Goal: Task Accomplishment & Management: Manage account settings

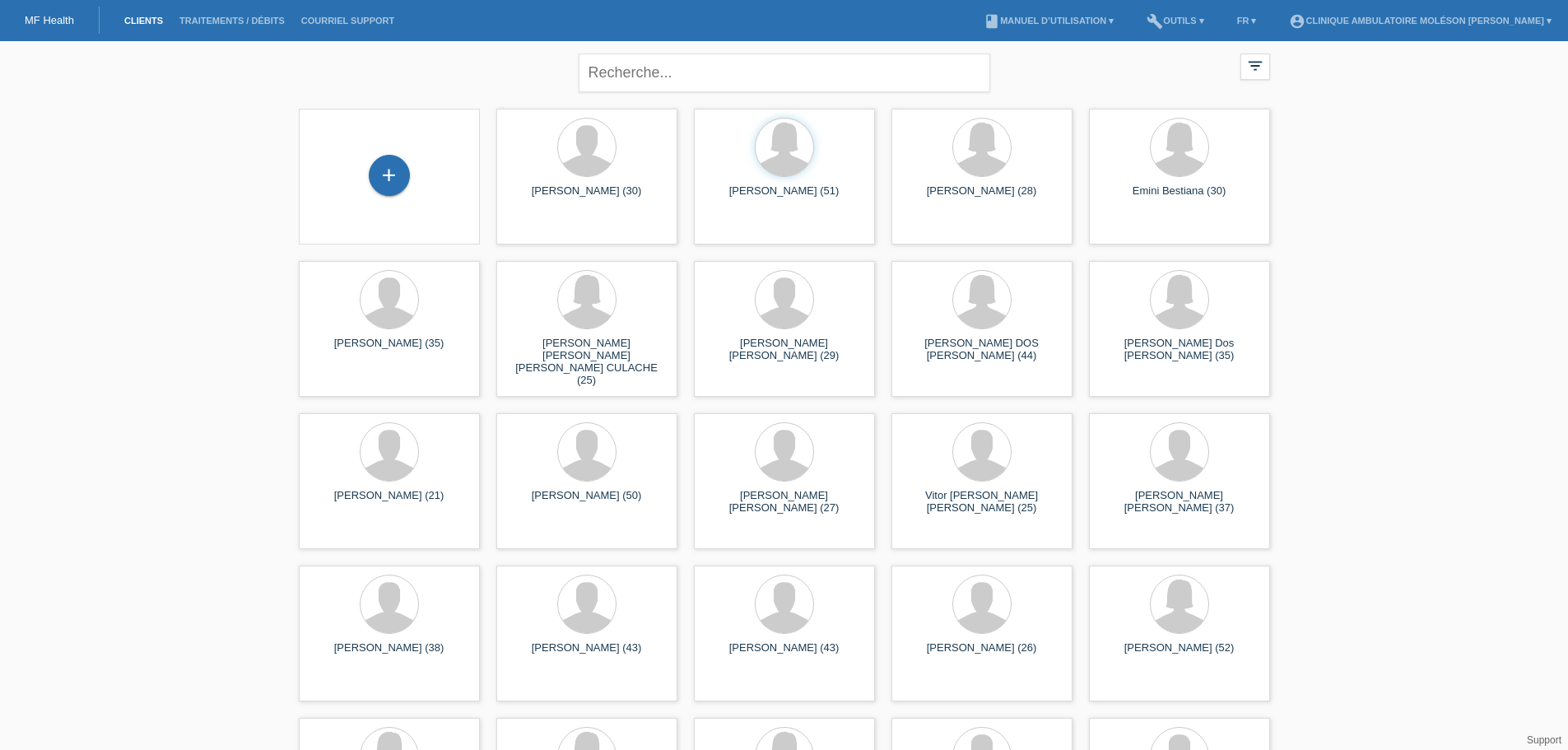
click at [1443, 420] on div "close filter_list view_module Afficher tous les clients star Afficher les clien…" at bounding box center [784, 680] width 1568 height 1278
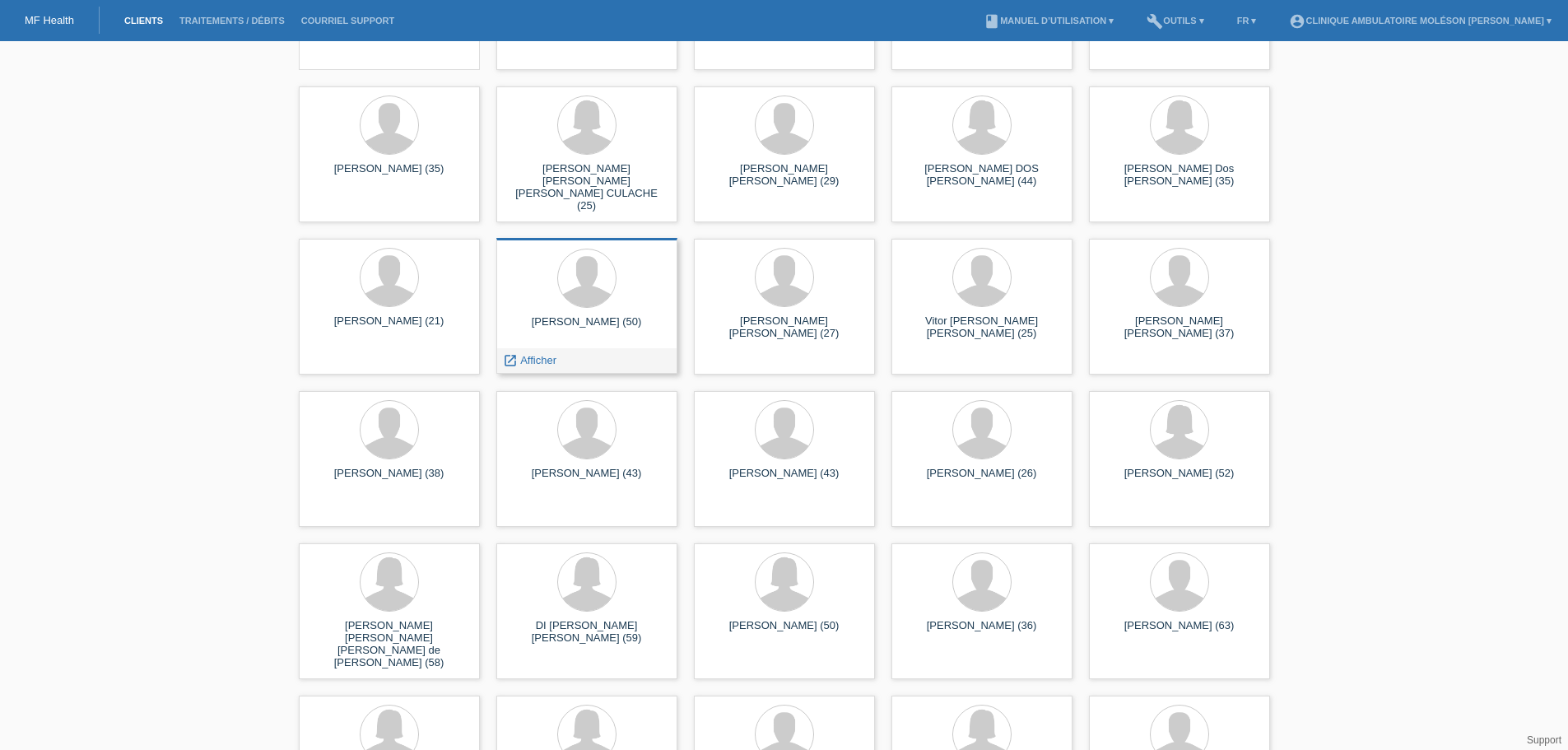
scroll to position [157, 0]
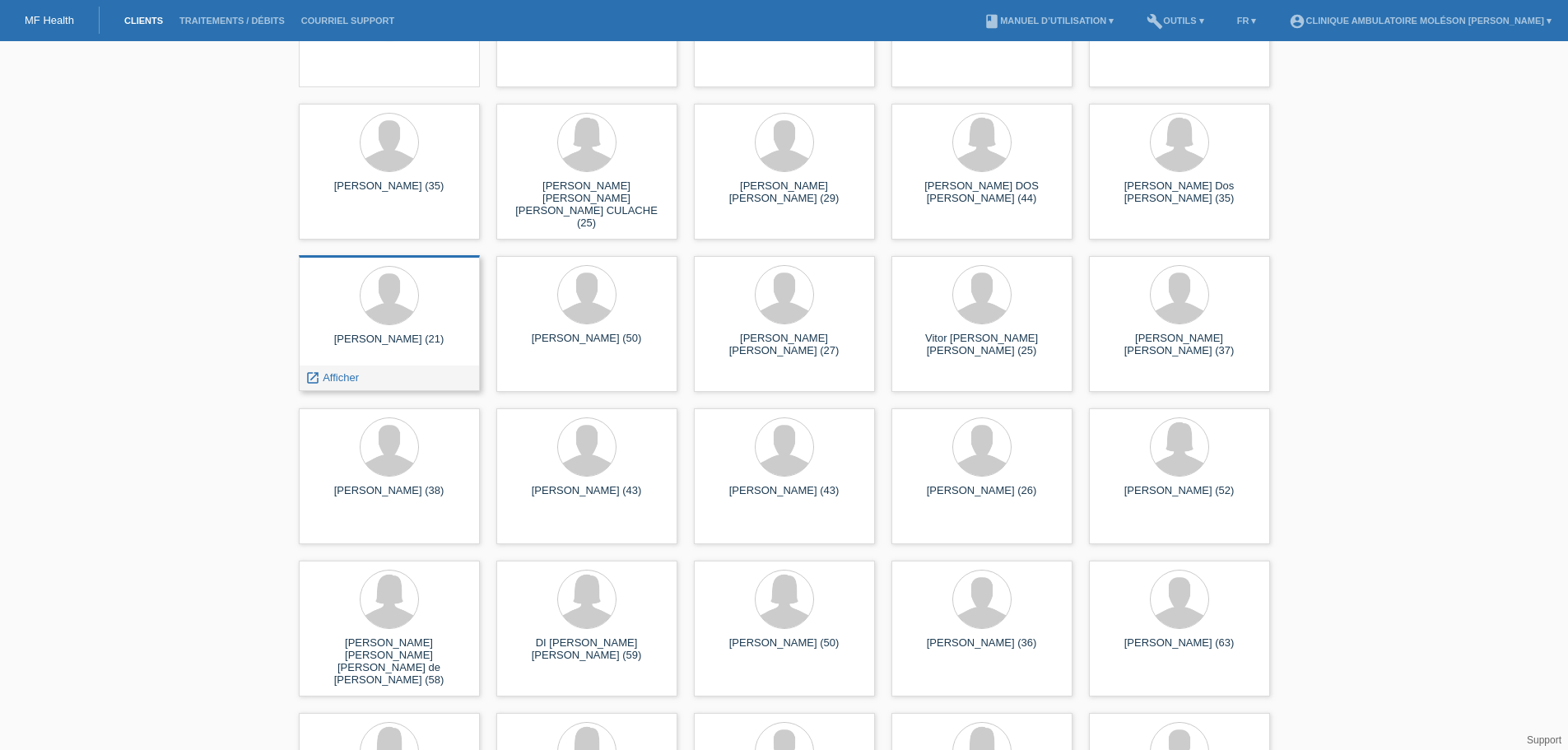
click at [430, 312] on div at bounding box center [389, 297] width 155 height 62
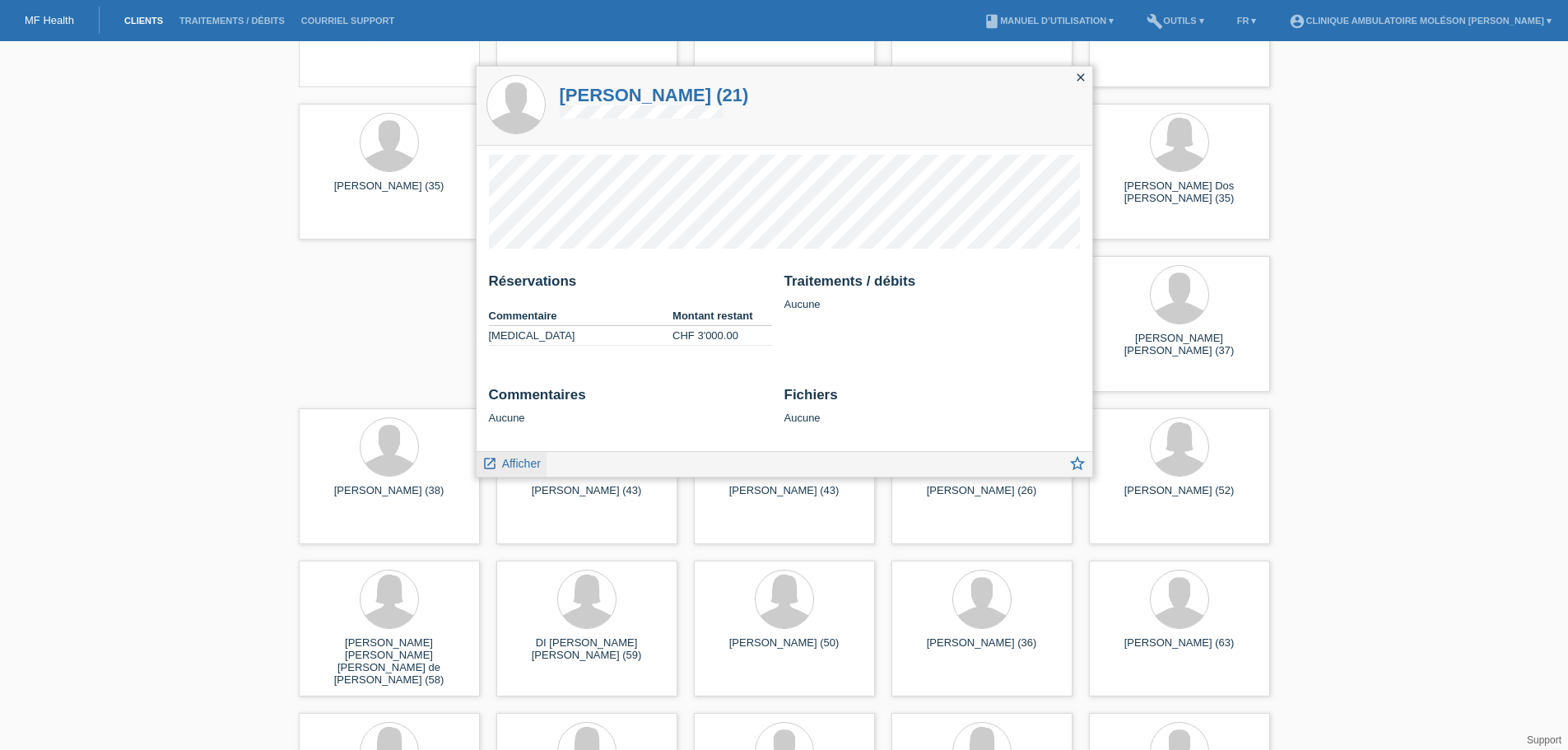
click at [523, 462] on span "Afficher" at bounding box center [521, 464] width 39 height 13
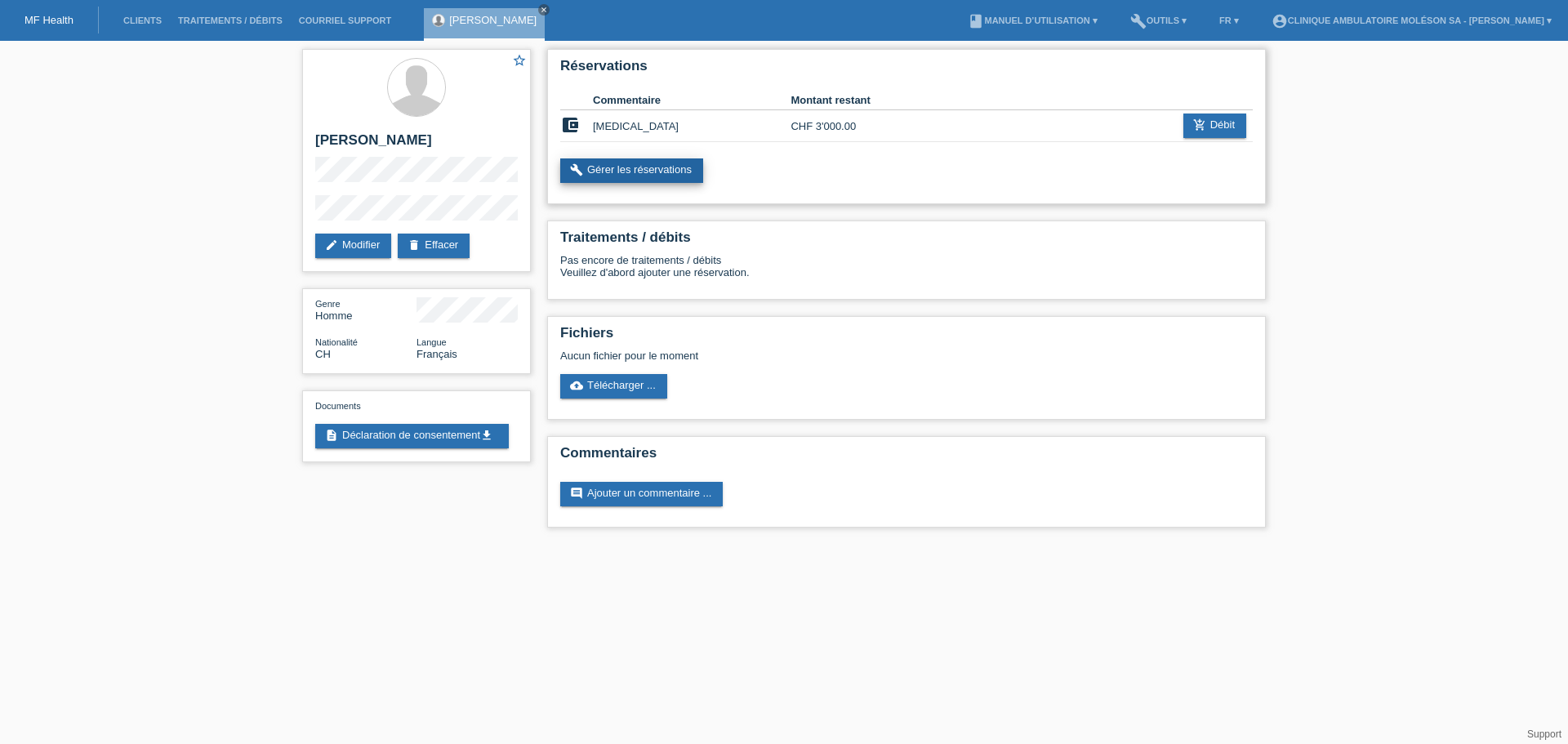
click at [650, 171] on link "build Gérer les réservations" at bounding box center [631, 171] width 143 height 25
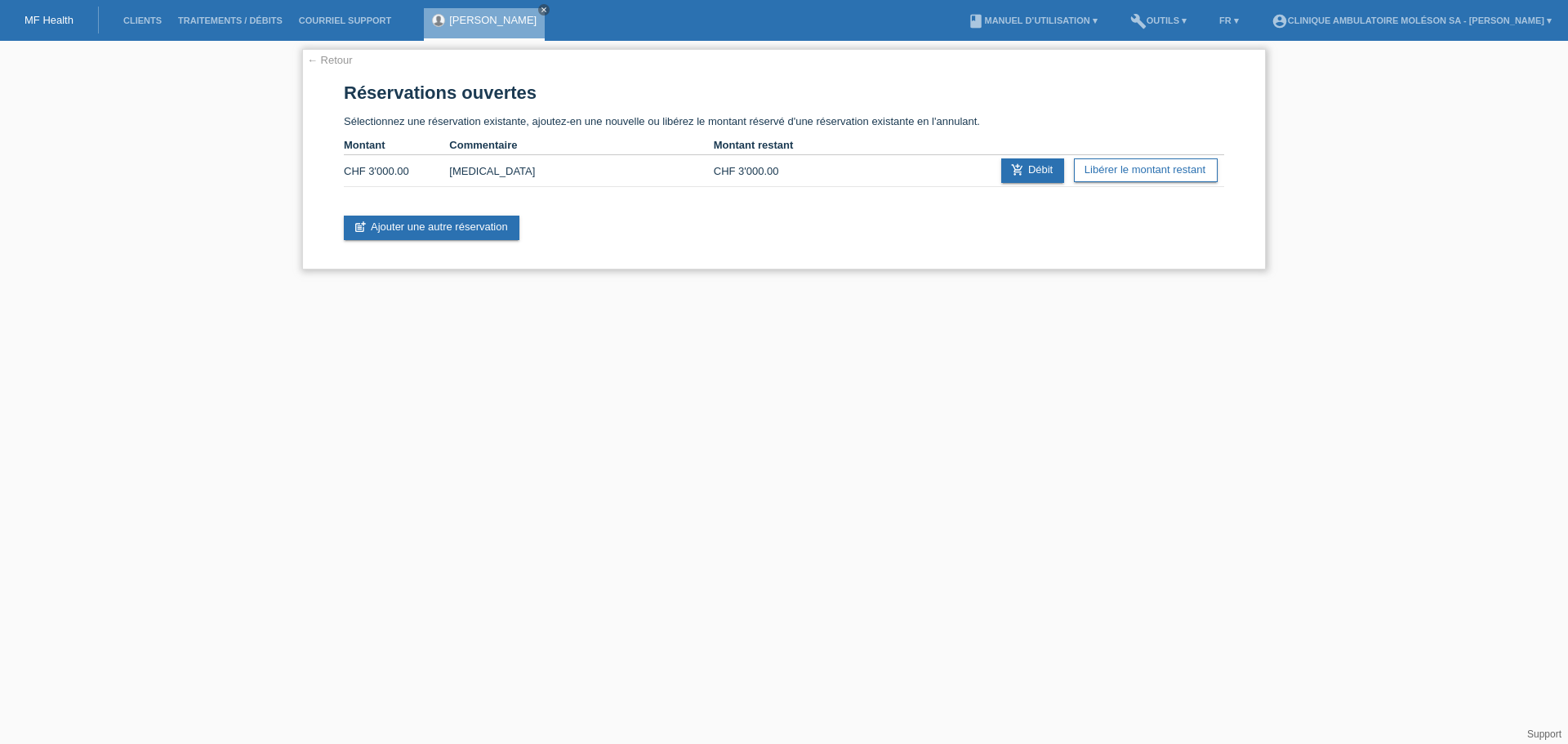
click at [762, 160] on td "CHF 3'000.00" at bounding box center [767, 171] width 106 height 32
click at [758, 144] on th "Montant restant" at bounding box center [767, 145] width 106 height 20
click at [463, 233] on link "post_add Ajouter une autre réservation" at bounding box center [431, 228] width 176 height 25
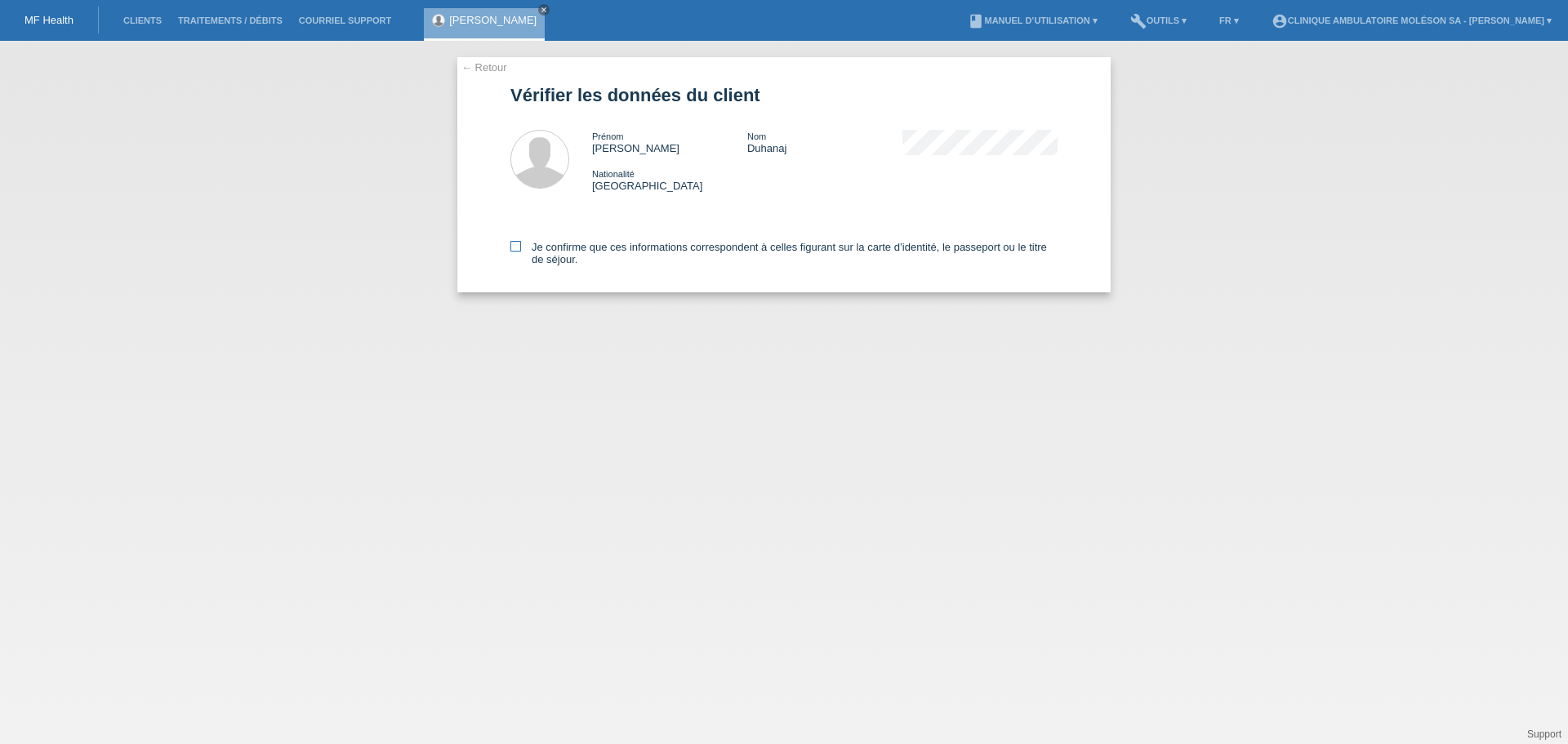
click at [665, 249] on label "Je confirme que ces informations correspondent à celles figurant sur la carte d…" at bounding box center [784, 253] width 547 height 25
click at [521, 249] on input "Je confirme que ces informations correspondent à celles figurant sur la carte d…" at bounding box center [515, 246] width 11 height 11
checkbox input "true"
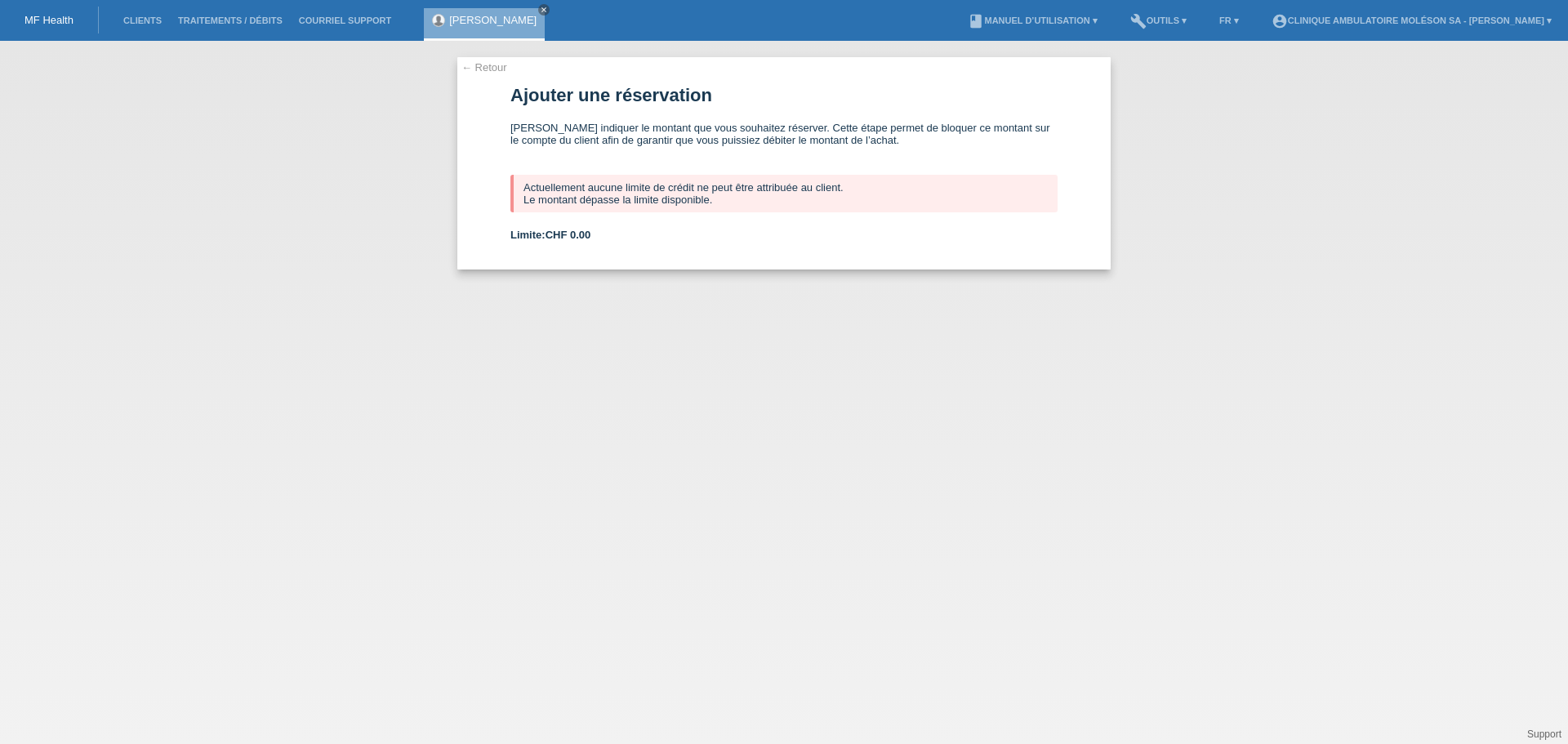
click at [484, 68] on link "← Retour" at bounding box center [484, 67] width 45 height 12
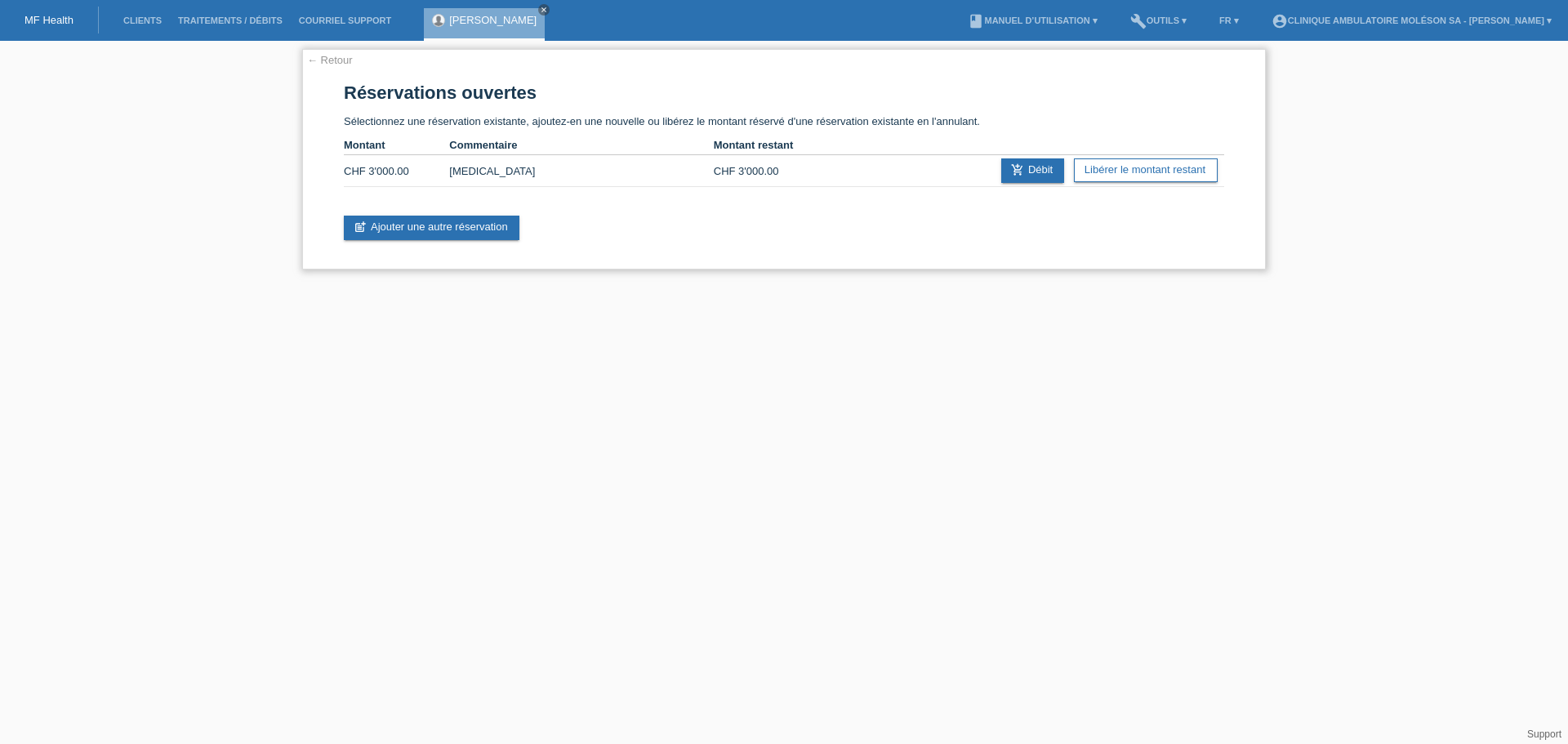
click at [326, 59] on link "← Retour" at bounding box center [329, 59] width 45 height 12
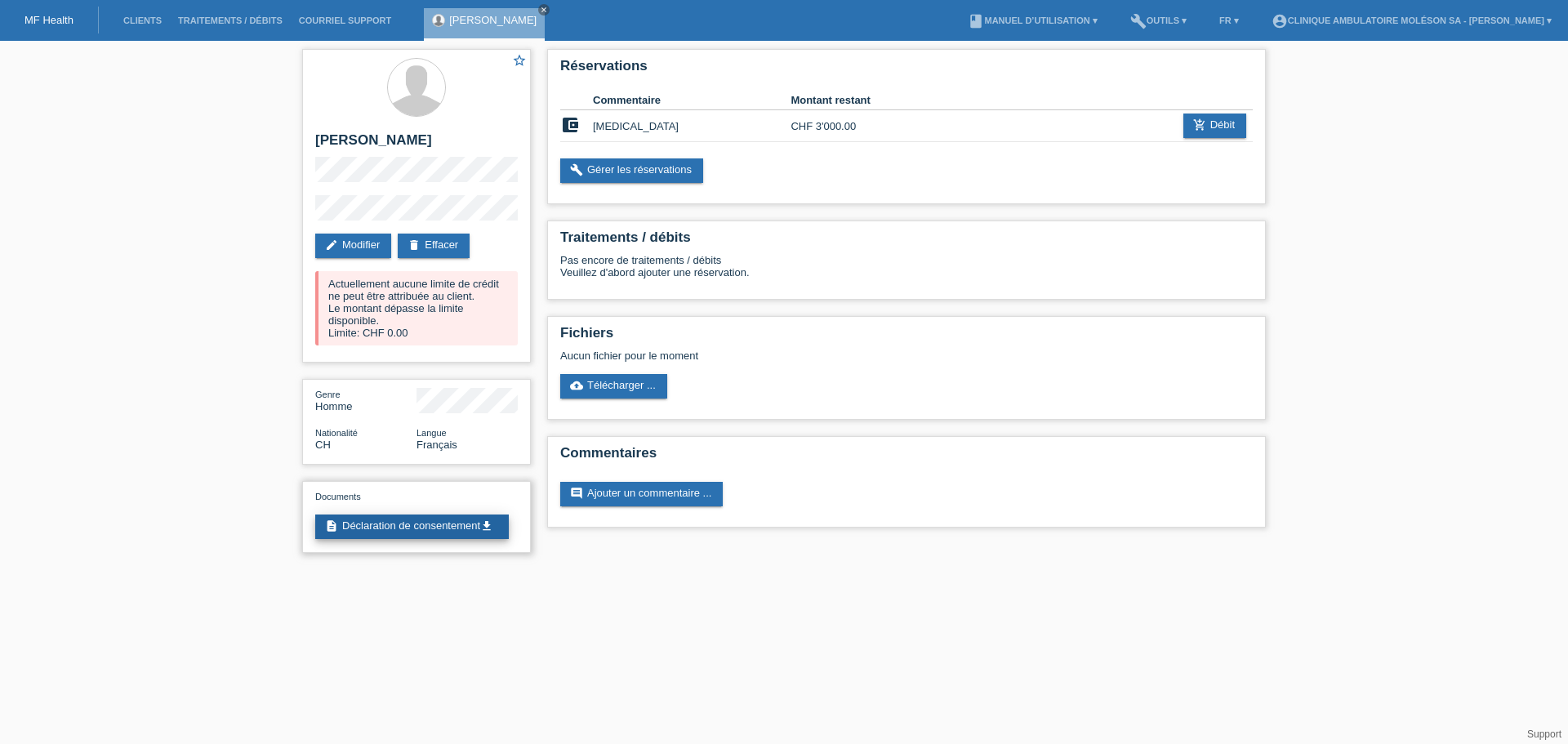
click at [452, 537] on link "description Déclaration de consentement get_app" at bounding box center [411, 527] width 194 height 25
